Goal: Task Accomplishment & Management: Complete application form

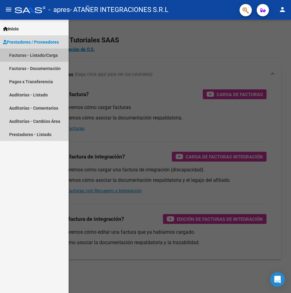
click at [39, 52] on link "Facturas - Listado/Carga" at bounding box center [34, 54] width 69 height 13
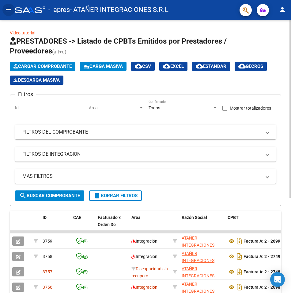
click at [45, 69] on button "Cargar Comprobante" at bounding box center [43, 66] width 66 height 9
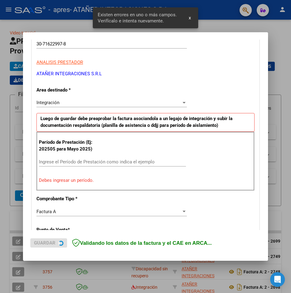
scroll to position [107, 0]
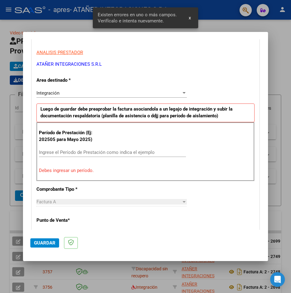
click at [76, 153] on input "Ingrese el Período de Prestación como indica el ejemplo" at bounding box center [112, 152] width 147 height 6
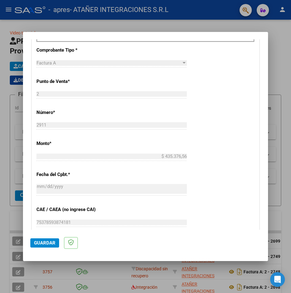
scroll to position [352, 0]
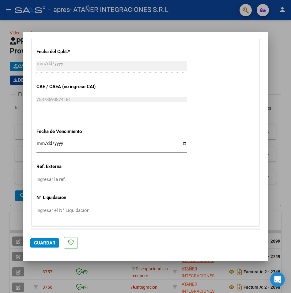
type input "202506"
click at [40, 143] on input "Ingresar la fecha" at bounding box center [111, 146] width 151 height 10
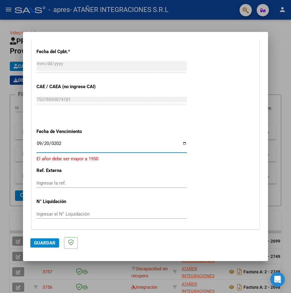
type input "[DATE]"
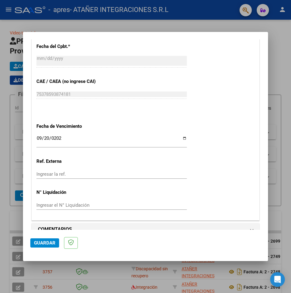
scroll to position [368, 0]
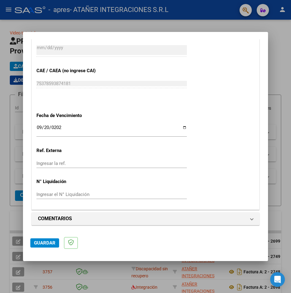
click at [42, 242] on span "Guardar" at bounding box center [44, 243] width 21 height 6
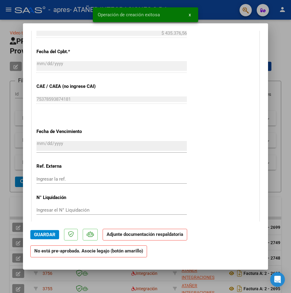
scroll to position [460, 0]
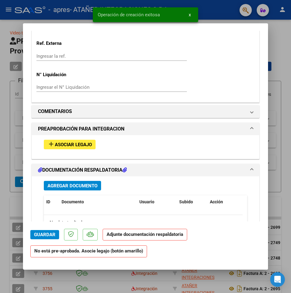
click at [86, 145] on span "Asociar Legajo" at bounding box center [73, 145] width 37 height 6
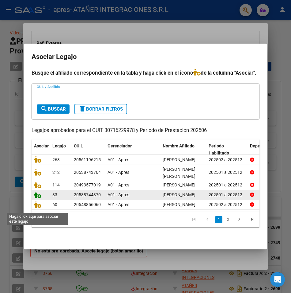
click at [36, 198] on icon at bounding box center [37, 194] width 7 height 7
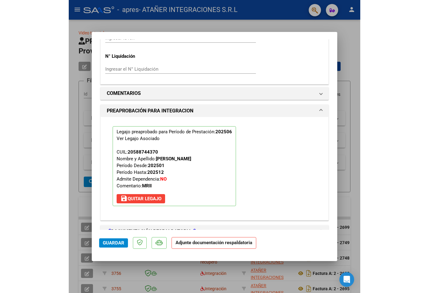
scroll to position [629, 0]
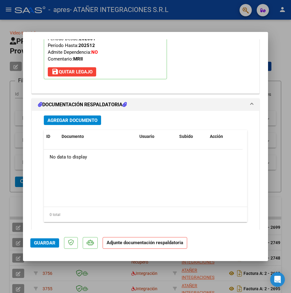
click at [88, 119] on span "Agregar Documento" at bounding box center [73, 120] width 50 height 6
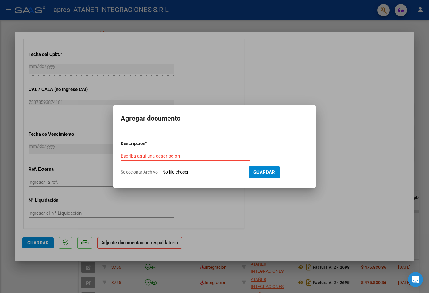
scroll to position [359, 0]
click at [162, 156] on input "Escriba aquí una descripcion" at bounding box center [184, 156] width 129 height 6
click at [177, 156] on input "Escriba aquí una descripcion" at bounding box center [184, 156] width 129 height 6
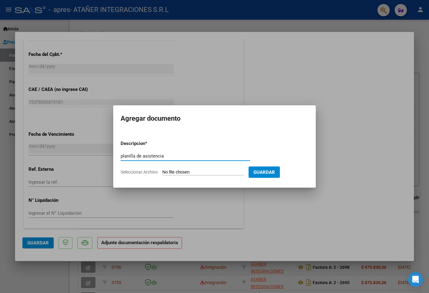
type input "planilla de asistencia"
click at [198, 170] on input "Seleccionar Archivo" at bounding box center [202, 172] width 81 height 6
type input "C:\fakepath\[PERSON_NAME] REHAB [DATE].pdf"
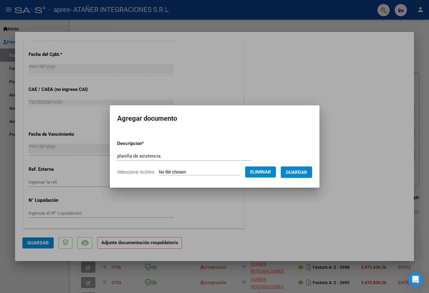
click at [291, 175] on span "Guardar" at bounding box center [295, 172] width 21 height 6
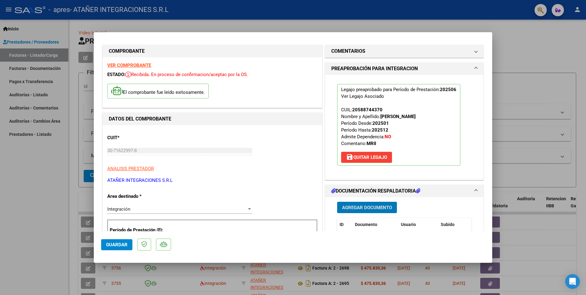
scroll to position [0, 0]
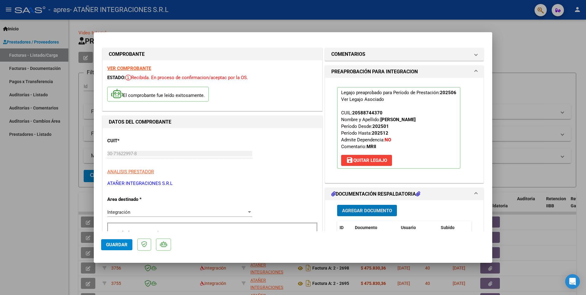
click at [291, 208] on span "Agregar Documento" at bounding box center [367, 211] width 50 height 6
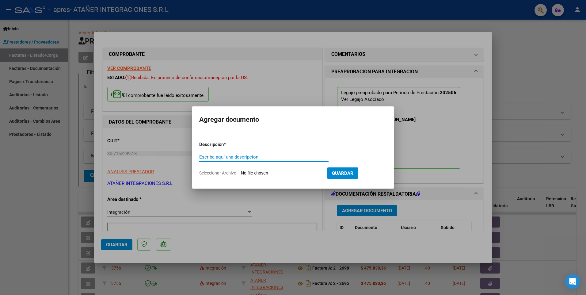
click at [245, 157] on input "Escriba aquí una descripcion" at bounding box center [263, 157] width 129 height 6
type input "informe semestral"
click at [258, 174] on input "Seleccionar Archivo" at bounding box center [281, 173] width 81 height 6
click at [291, 173] on input "Seleccionar Archivo" at bounding box center [281, 173] width 81 height 6
type input "C:\fakepath\[PERSON_NAME] - Terapia ocupacional - Informe Semestral - 05 - 2025…"
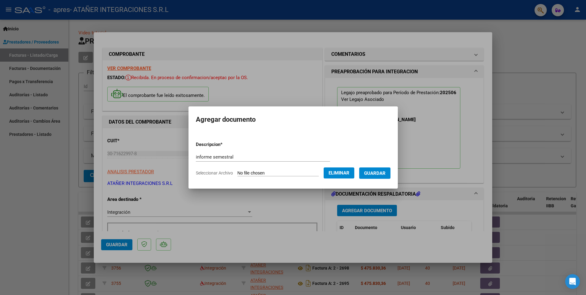
click at [291, 177] on button "Guardar" at bounding box center [374, 172] width 31 height 11
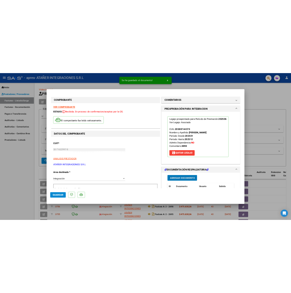
scroll to position [184, 0]
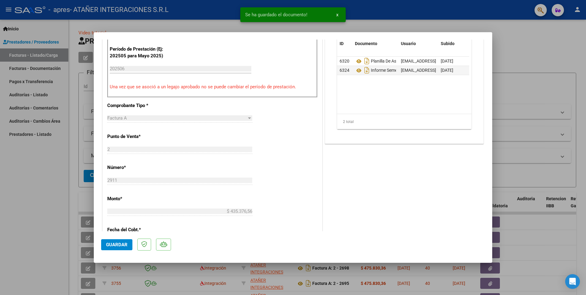
click at [123, 244] on span "Guardar" at bounding box center [116, 245] width 21 height 6
click at [291, 99] on div at bounding box center [293, 147] width 586 height 295
type input "$ 0,00"
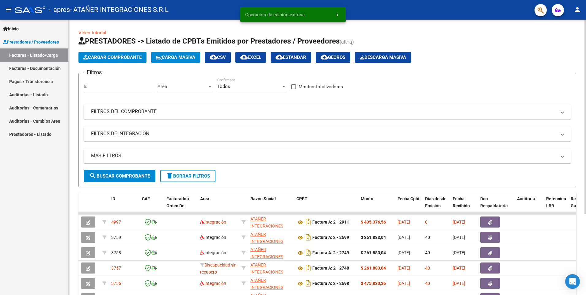
click at [108, 55] on span "Cargar Comprobante" at bounding box center [112, 58] width 58 height 6
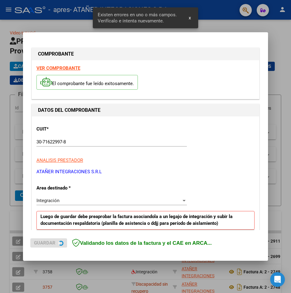
scroll to position [118, 0]
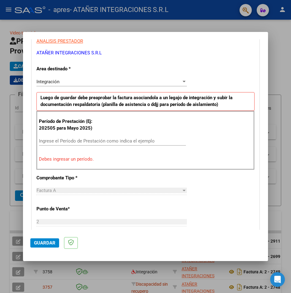
click at [83, 138] on input "Ingrese el Período de Prestación como indica el ejemplo" at bounding box center [112, 141] width 147 height 6
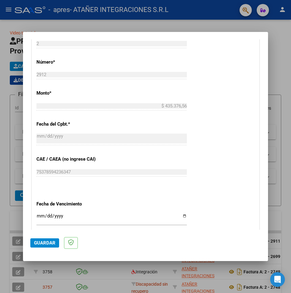
scroll to position [302, 0]
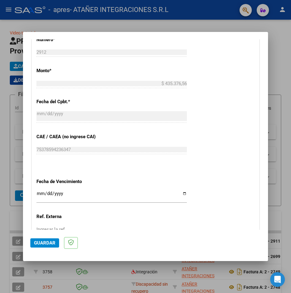
type input "202507"
click at [41, 195] on input "Ingresar la fecha" at bounding box center [111, 196] width 151 height 10
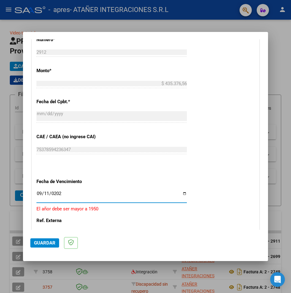
type input "[DATE]"
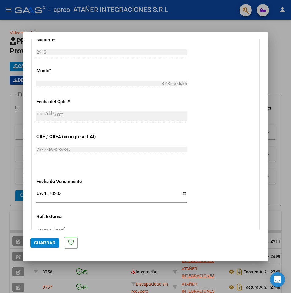
scroll to position [368, 0]
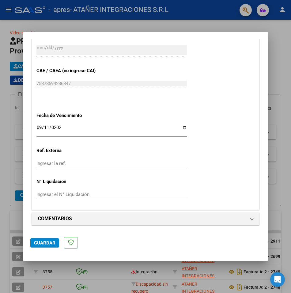
click at [48, 246] on button "Guardar" at bounding box center [44, 242] width 29 height 9
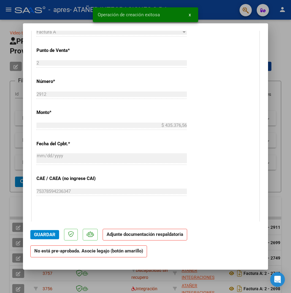
scroll to position [460, 0]
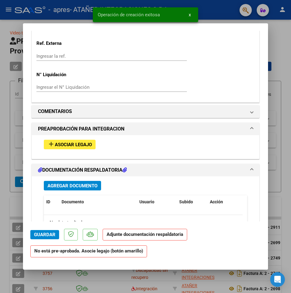
click at [81, 145] on span "Asociar Legajo" at bounding box center [73, 145] width 37 height 6
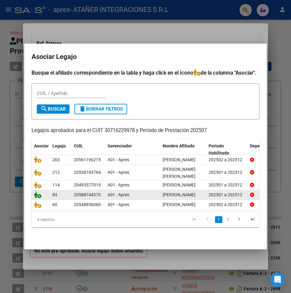
click at [35, 198] on icon at bounding box center [37, 194] width 7 height 7
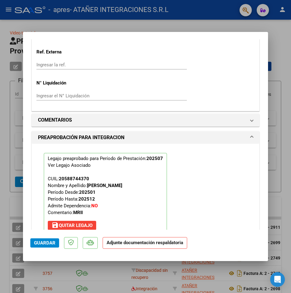
scroll to position [568, 0]
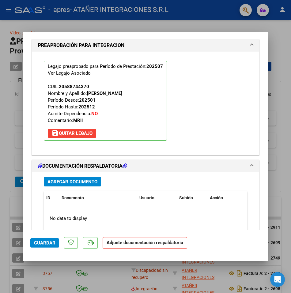
click at [82, 180] on span "Agregar Documento" at bounding box center [73, 182] width 50 height 6
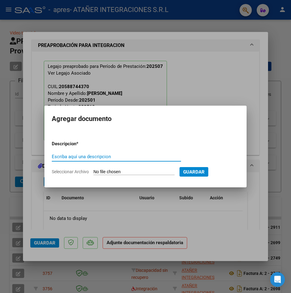
click at [100, 156] on input "Escriba aquí una descripcion" at bounding box center [116, 157] width 129 height 6
type input "planilla de asistencia"
click at [119, 174] on input "Seleccionar Archivo" at bounding box center [134, 172] width 81 height 6
type input "C:\fakepath\Planilla de Asistencia- REHAB- [PERSON_NAME] -[DATE].pdf"
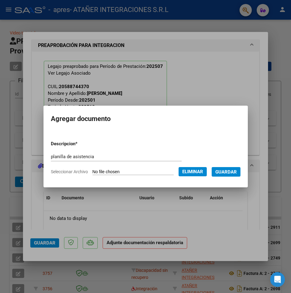
click at [227, 170] on span "Guardar" at bounding box center [226, 172] width 21 height 6
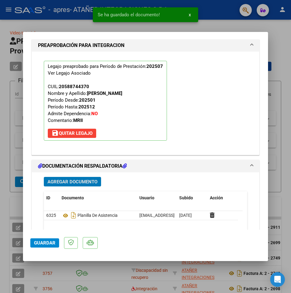
scroll to position [651, 0]
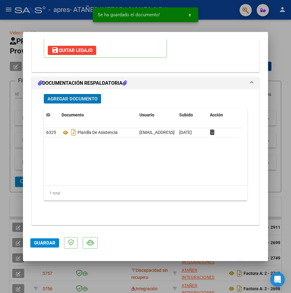
click at [39, 245] on span "Guardar" at bounding box center [44, 243] width 21 height 6
click at [278, 109] on div at bounding box center [145, 146] width 291 height 293
type input "$ 0,00"
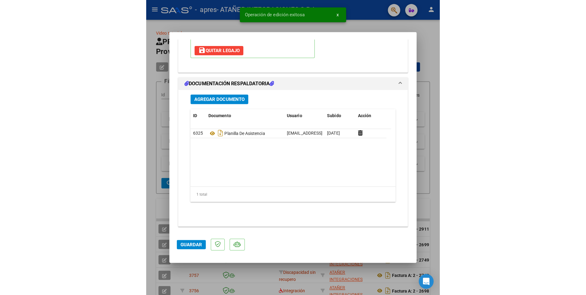
scroll to position [577, 0]
